Goal: Transaction & Acquisition: Purchase product/service

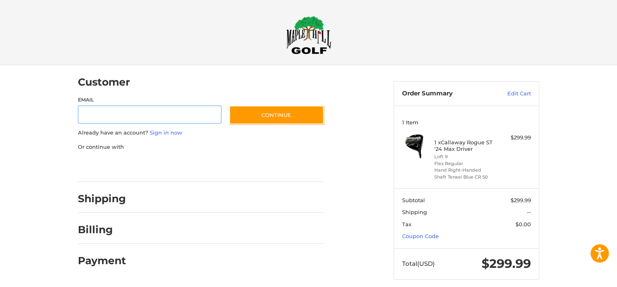
scroll to position [8, 0]
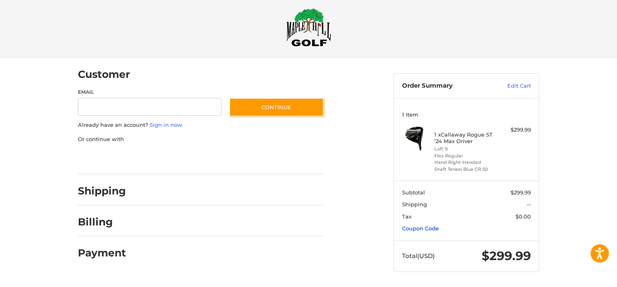
click at [426, 228] on link "Coupon Code" at bounding box center [420, 228] width 37 height 7
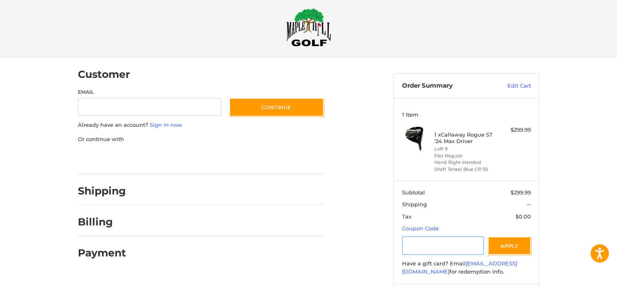
click at [451, 247] on input "Gift Certificate or Coupon Code" at bounding box center [443, 246] width 82 height 18
type input "******"
click at [505, 250] on button "Apply" at bounding box center [509, 246] width 43 height 18
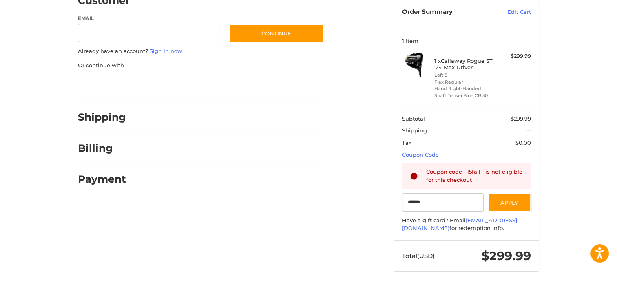
scroll to position [0, 0]
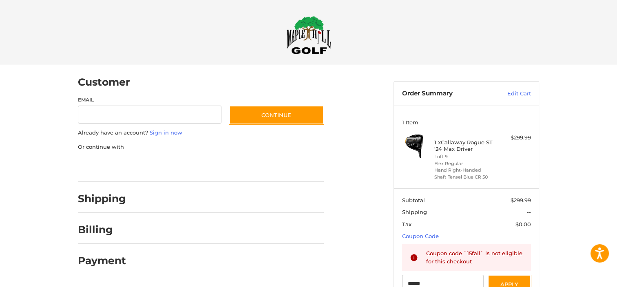
click at [314, 38] on img at bounding box center [308, 35] width 45 height 38
